Goal: Information Seeking & Learning: Learn about a topic

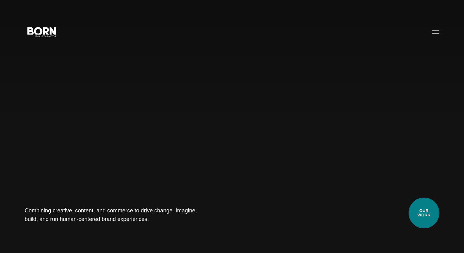
click at [420, 212] on link "Our Work" at bounding box center [423, 213] width 31 height 31
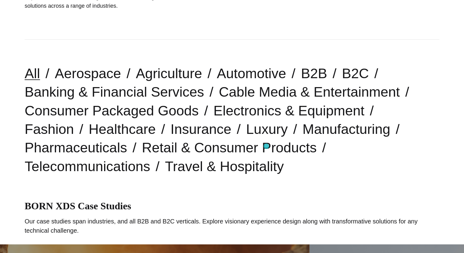
scroll to position [126, 0]
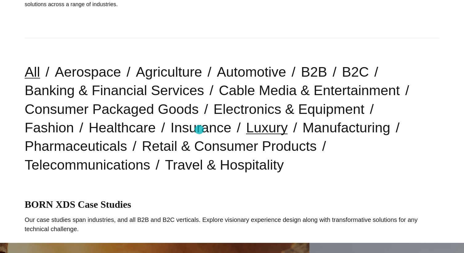
click at [246, 130] on link "Luxury" at bounding box center [267, 128] width 42 height 16
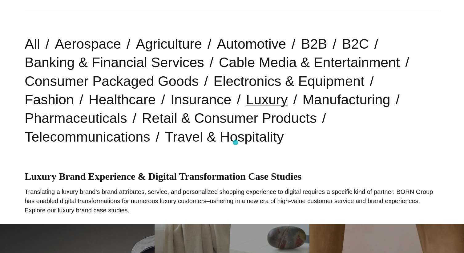
scroll to position [156, 0]
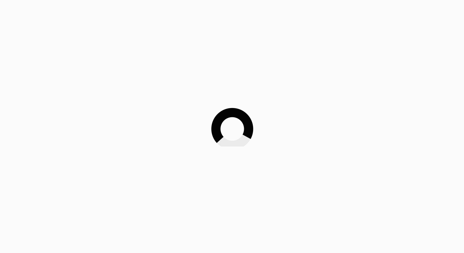
scroll to position [126, 0]
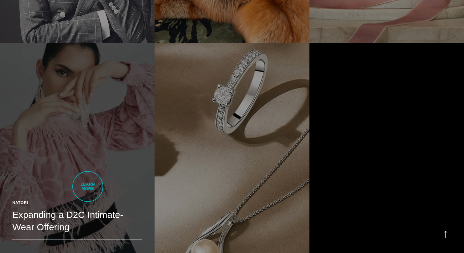
scroll to position [579, 0]
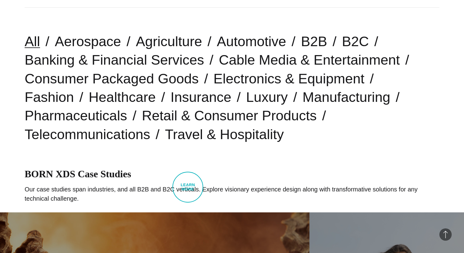
scroll to position [155, 0]
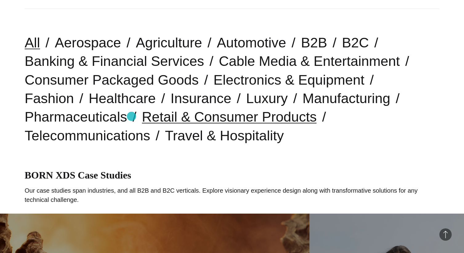
click at [142, 116] on link "Retail & Consumer Products" at bounding box center [229, 117] width 175 height 16
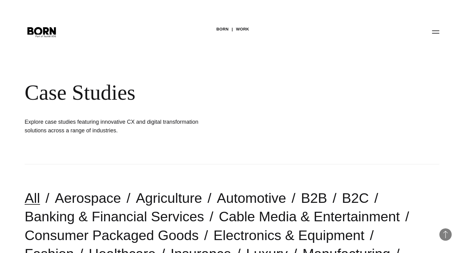
scroll to position [155, 0]
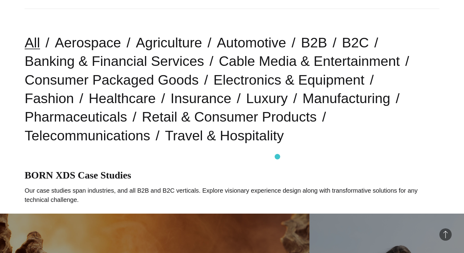
click at [277, 157] on nav "All Aerospace Agriculture Automotive B2B B2C Banking & Financial Services Cable…" at bounding box center [232, 89] width 415 height 161
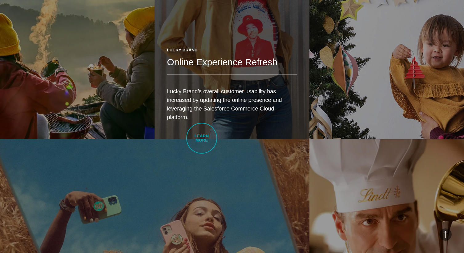
scroll to position [718, 0]
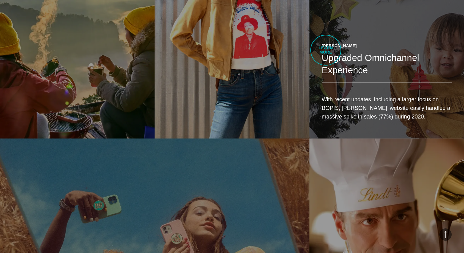
click at [326, 50] on link "JOANN Fabrics Upgraded Omnichannel Experience With recent updates, including a …" at bounding box center [386, 16] width 154 height 243
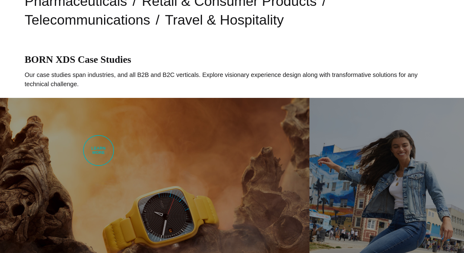
scroll to position [0, 0]
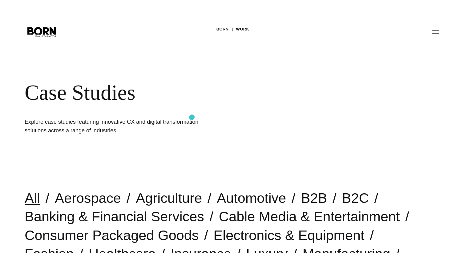
drag, startPoint x: 98, startPoint y: 150, endPoint x: 192, endPoint y: 117, distance: 99.0
click at [192, 118] on div "BORN Work Case Studies Explore case studies featuring innovative CX and digital…" at bounding box center [232, 82] width 464 height 164
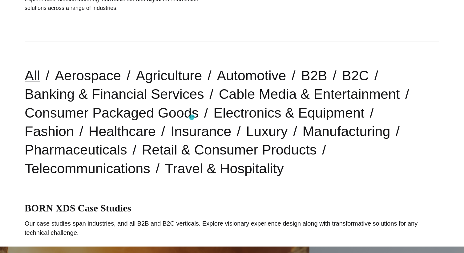
scroll to position [119, 0]
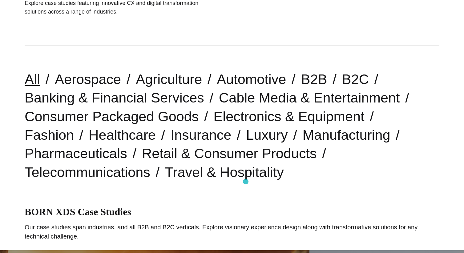
click at [246, 182] on nav "All Aerospace Agriculture Automotive B2B B2C Banking & Financial Services Cable…" at bounding box center [232, 126] width 415 height 161
click at [246, 137] on link "Luxury" at bounding box center [267, 135] width 42 height 16
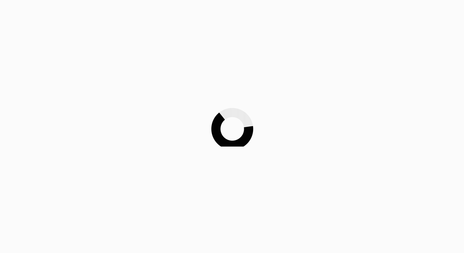
scroll to position [76, 0]
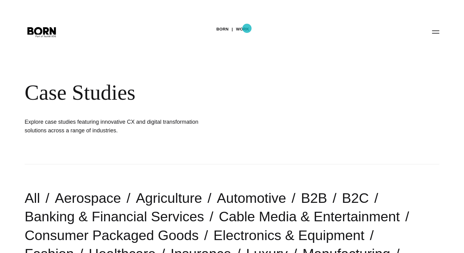
click at [247, 28] on link "Work" at bounding box center [242, 29] width 13 height 9
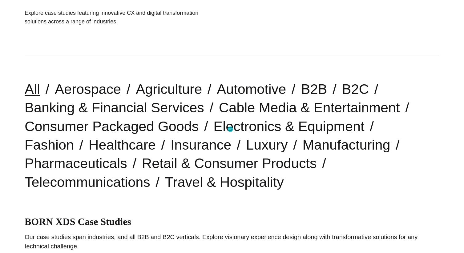
scroll to position [108, 0]
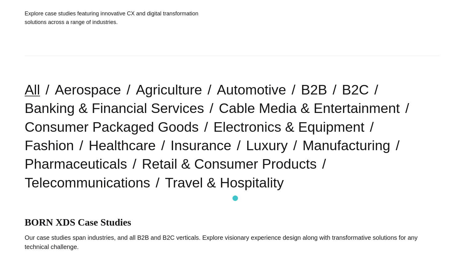
click at [235, 198] on nav "All Aerospace Agriculture Automotive B2B B2C Banking & Financial Services Cable…" at bounding box center [232, 136] width 415 height 161
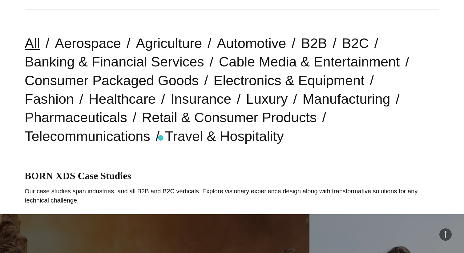
scroll to position [153, 0]
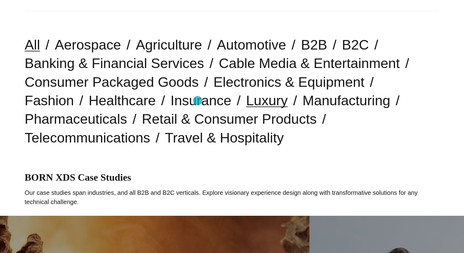
click at [246, 106] on link "Luxury" at bounding box center [267, 101] width 42 height 16
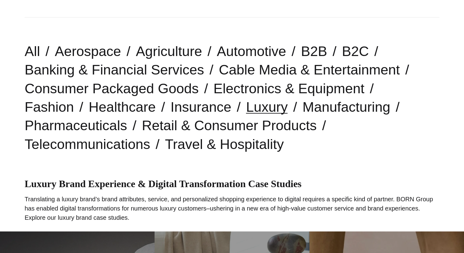
scroll to position [147, 0]
click at [246, 106] on link "Luxury" at bounding box center [267, 107] width 42 height 16
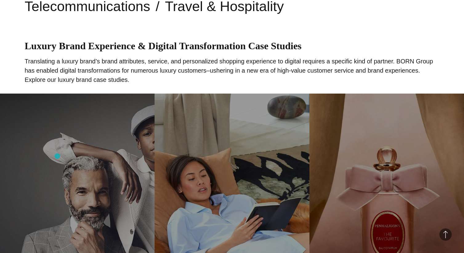
scroll to position [247, 0]
